Goal: Task Accomplishment & Management: Use online tool/utility

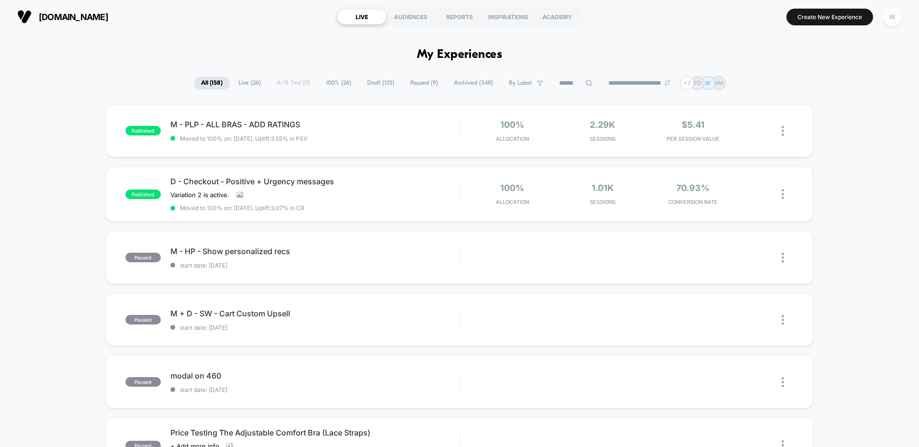
click at [900, 19] on div "IK" at bounding box center [892, 17] width 19 height 19
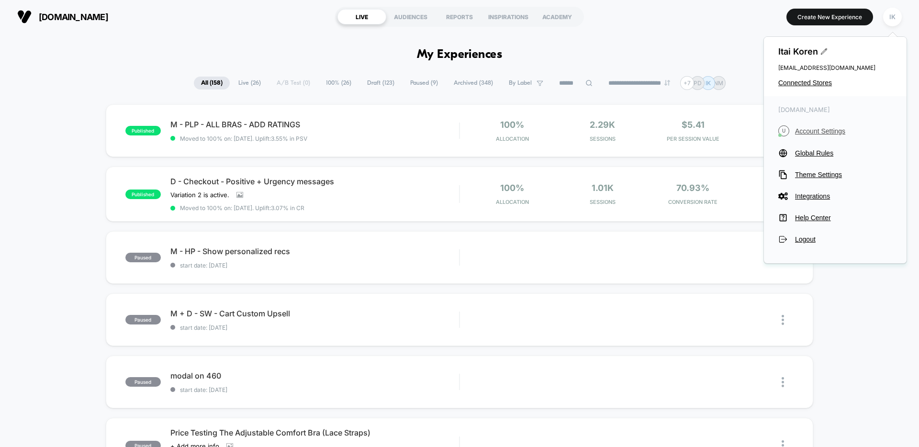
click at [830, 131] on span "Account Settings" at bounding box center [843, 131] width 97 height 8
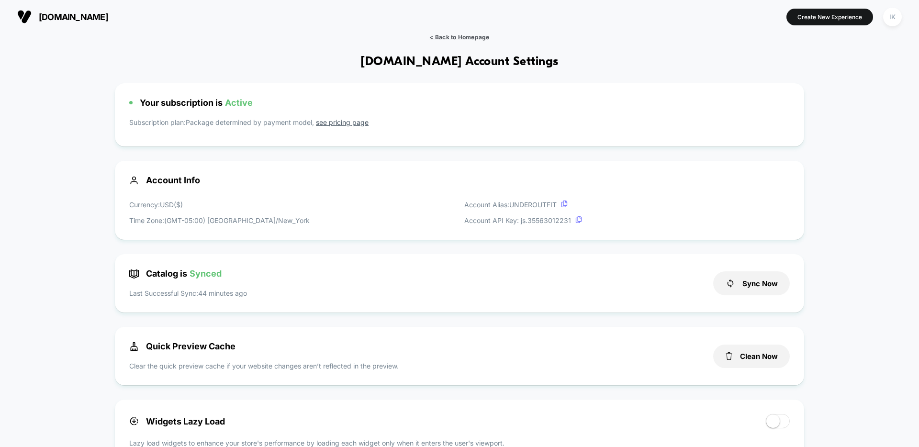
click at [460, 35] on span "< Back to Homepage" at bounding box center [459, 37] width 60 height 7
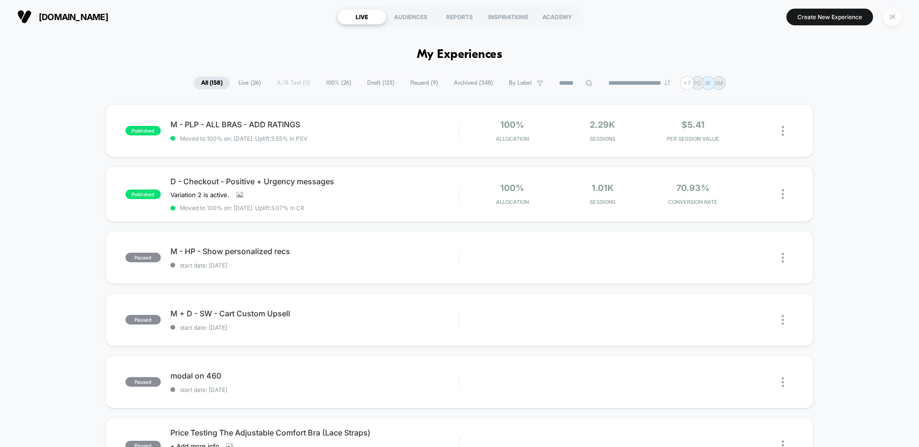
click at [888, 14] on div "IK" at bounding box center [892, 17] width 19 height 19
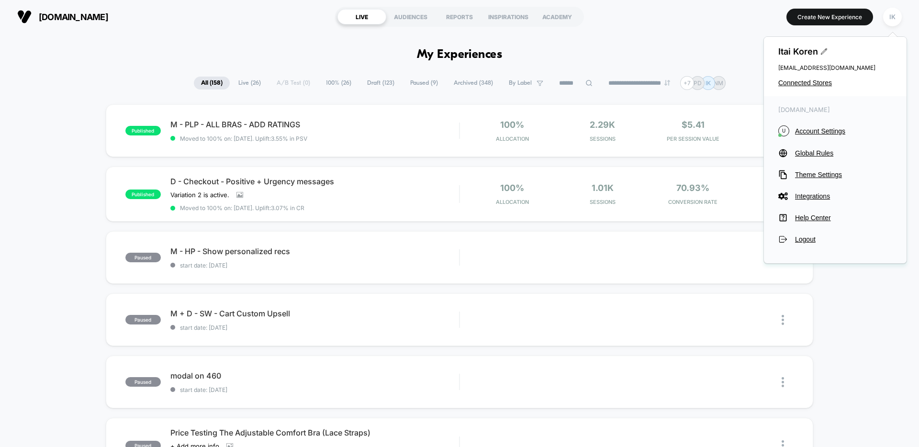
click at [732, 86] on div "**********" at bounding box center [459, 83] width 919 height 14
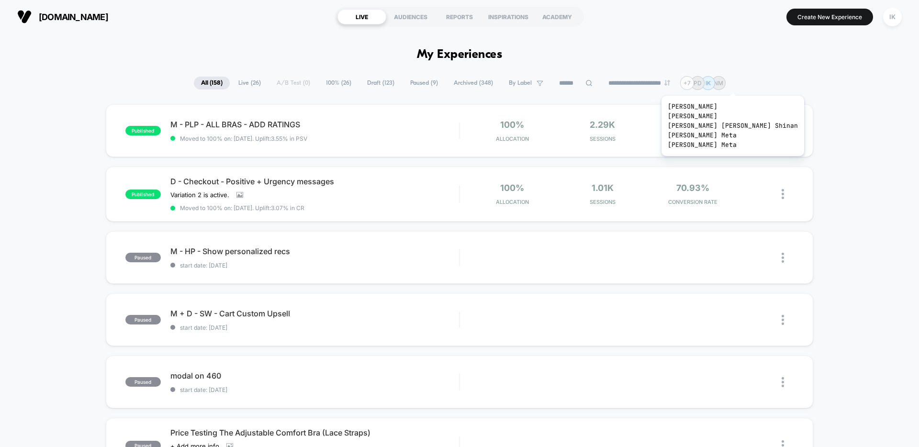
click at [692, 84] on div "+ 7" at bounding box center [687, 83] width 14 height 14
click at [694, 81] on div "+ 7" at bounding box center [687, 83] width 14 height 14
click at [888, 23] on div "IK" at bounding box center [892, 17] width 19 height 19
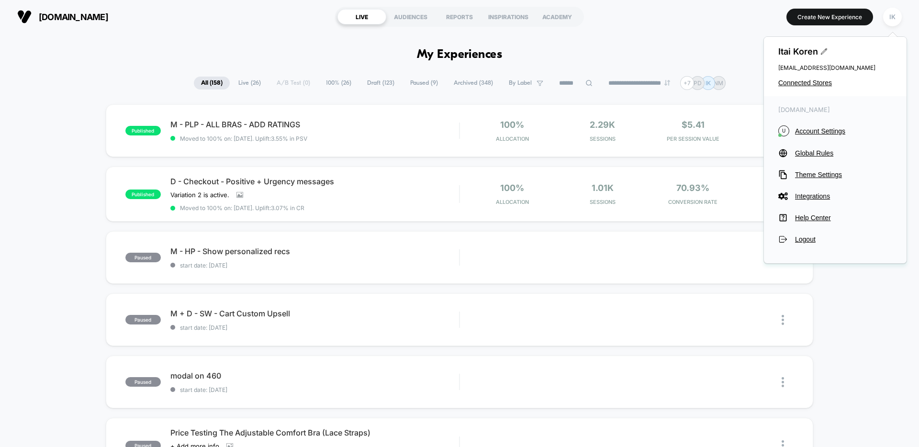
click at [703, 19] on section "Create New Experience IK" at bounding box center [759, 17] width 292 height 24
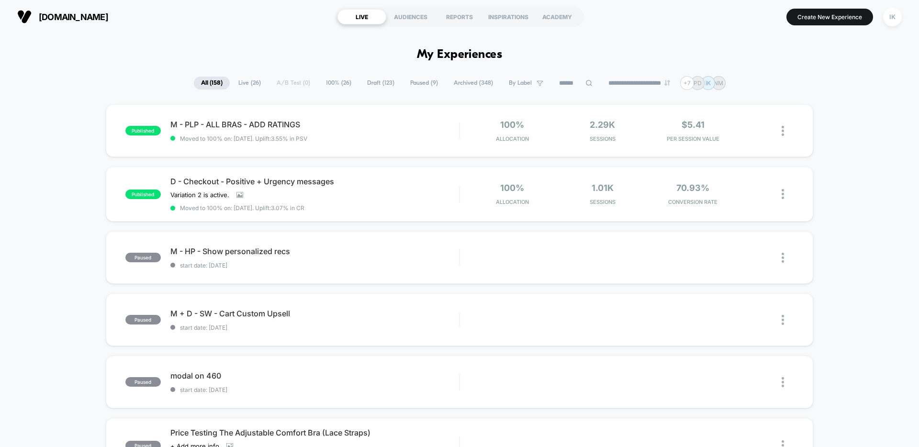
click at [654, 22] on section "Create New Experience IK" at bounding box center [759, 17] width 292 height 24
